Goal: Navigation & Orientation: Find specific page/section

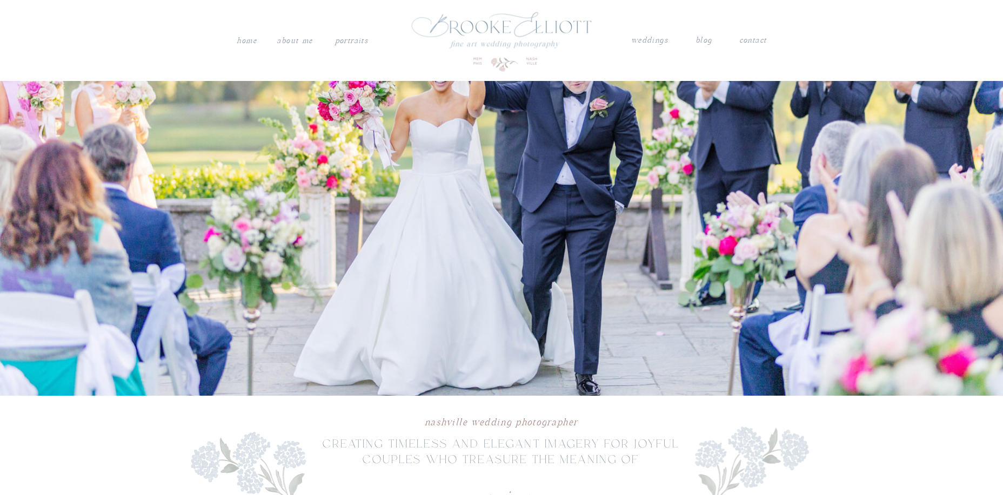
click at [655, 40] on nav "weddings" at bounding box center [649, 40] width 38 height 14
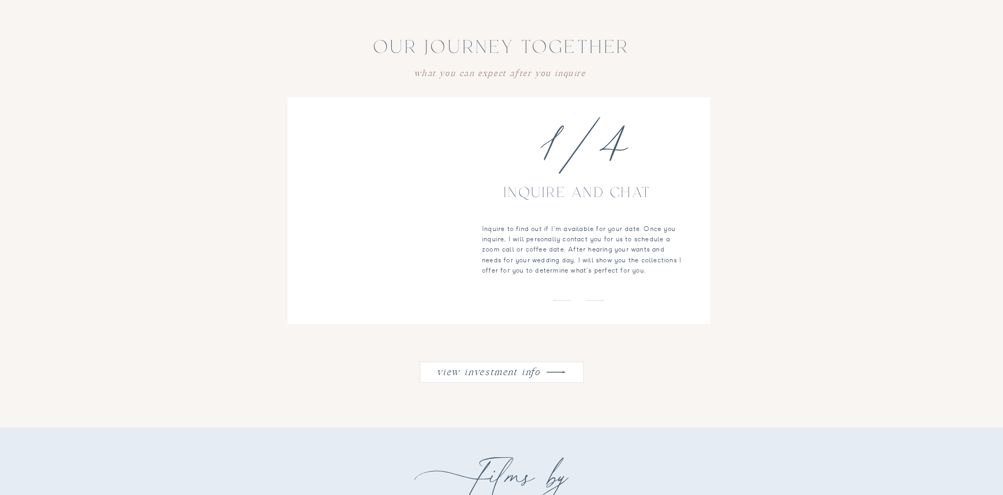
scroll to position [1242, 0]
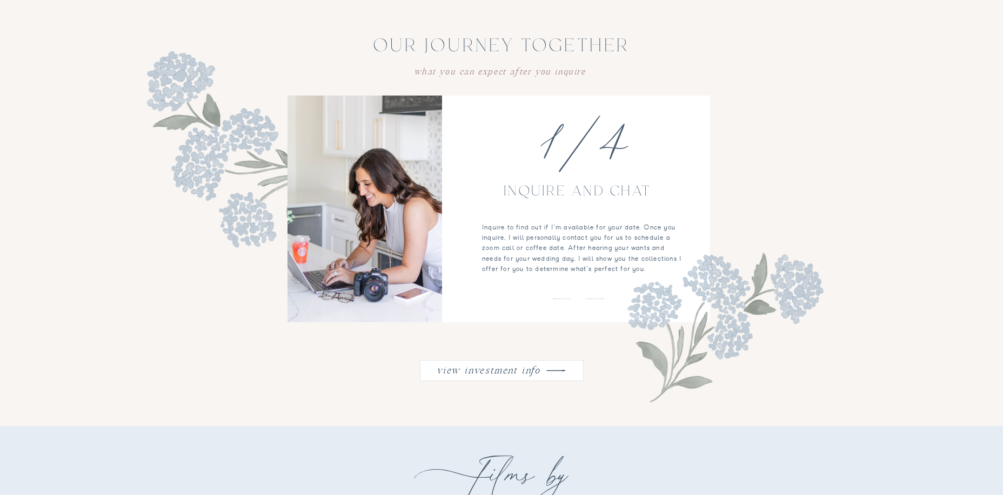
click at [506, 377] on div at bounding box center [502, 370] width 164 height 21
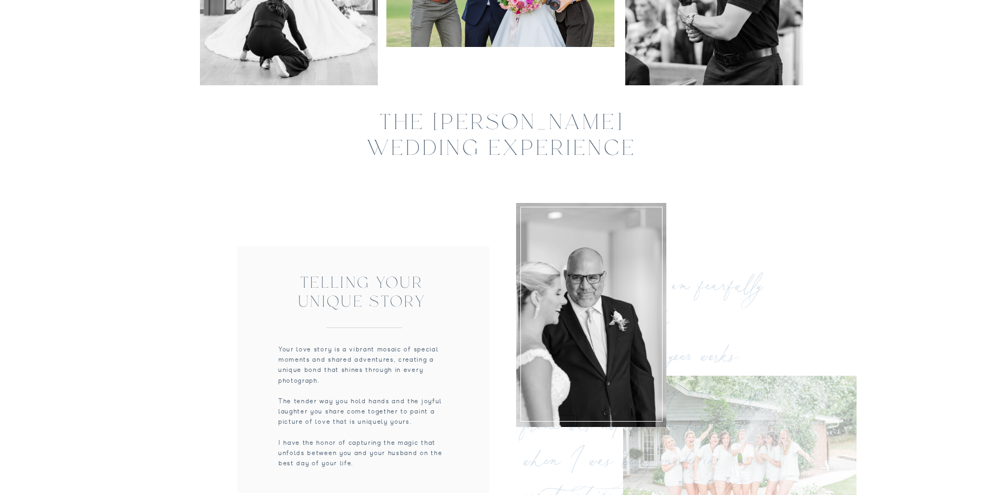
scroll to position [0, 0]
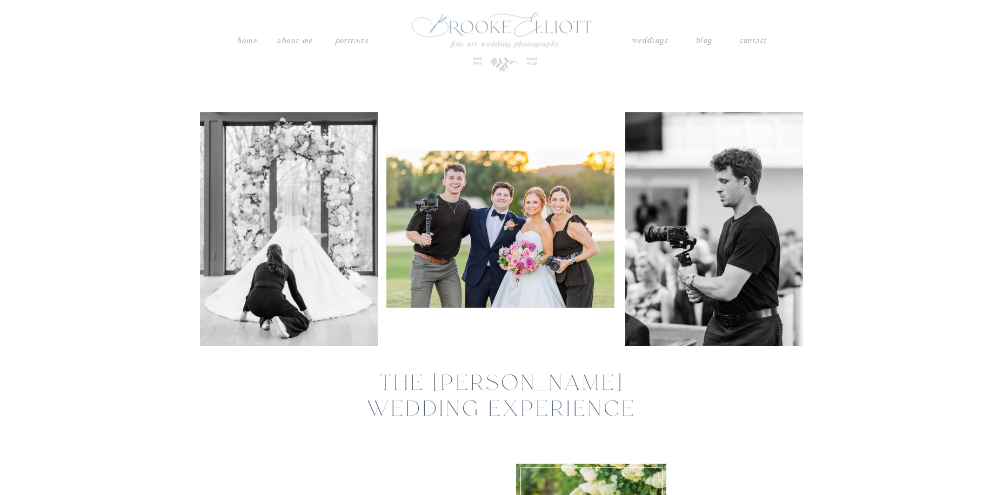
click at [358, 41] on nav "PORTRAITS" at bounding box center [351, 39] width 36 height 11
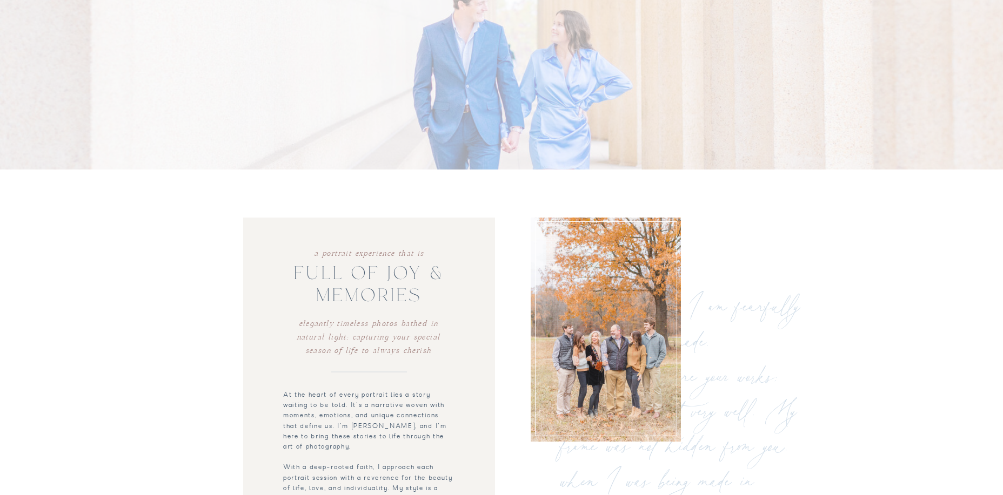
scroll to position [486, 0]
